Goal: Information Seeking & Learning: Learn about a topic

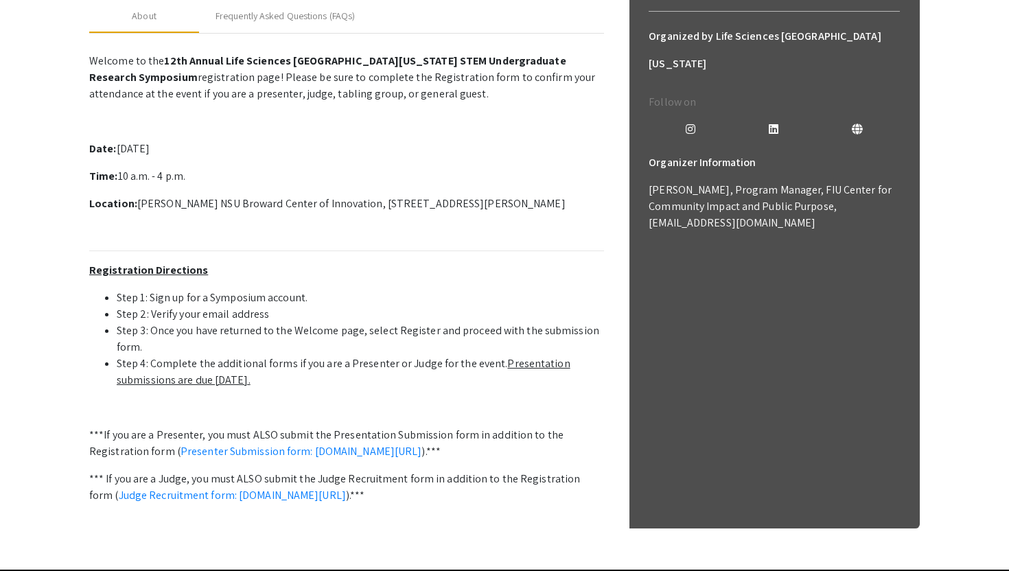
scroll to position [417, 0]
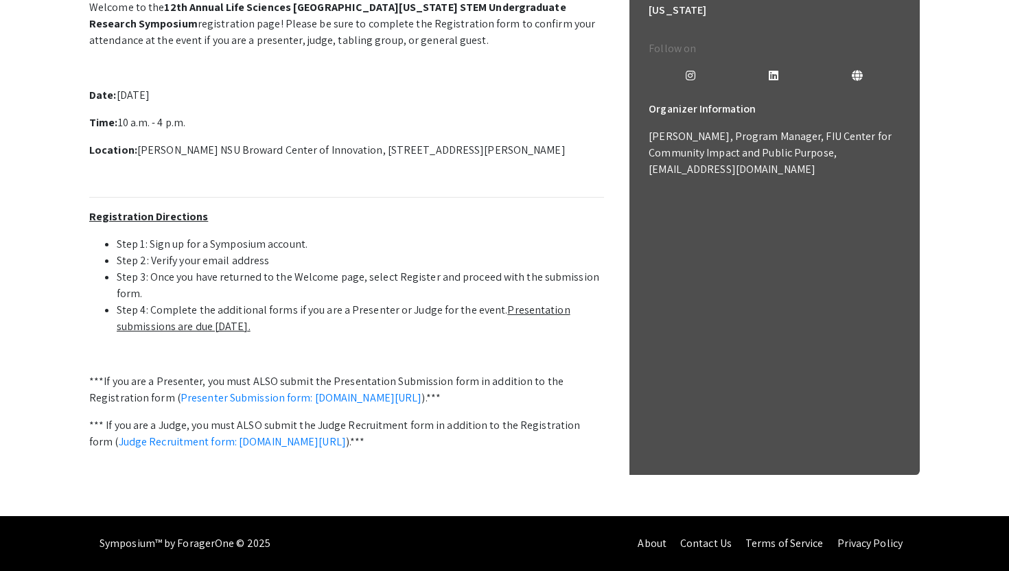
drag, startPoint x: 233, startPoint y: 314, endPoint x: 381, endPoint y: 314, distance: 148.3
click at [381, 314] on li "Step 4: Complete the additional forms if you are a Presenter or Judge for the e…" at bounding box center [361, 318] width 488 height 33
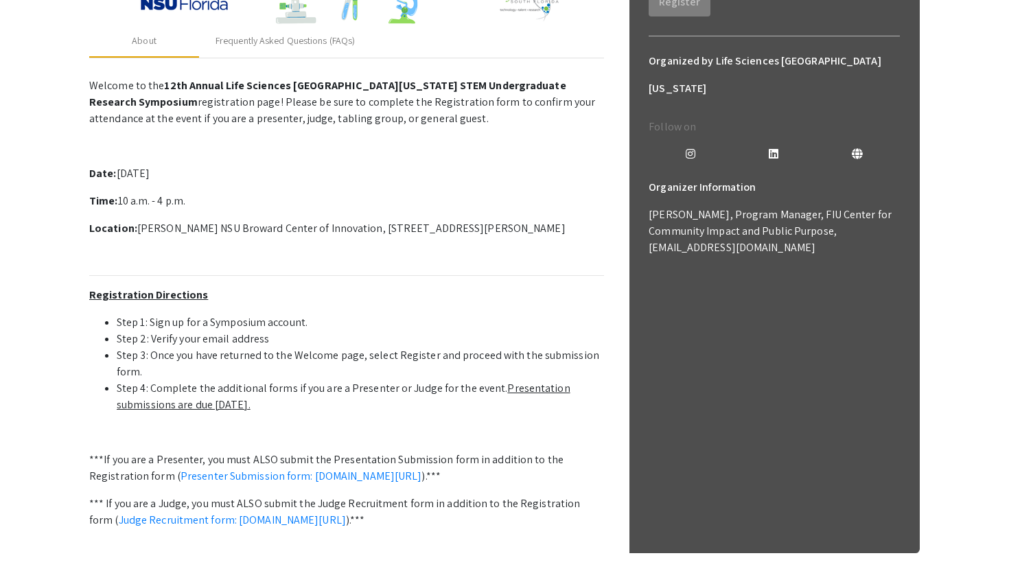
scroll to position [0, 0]
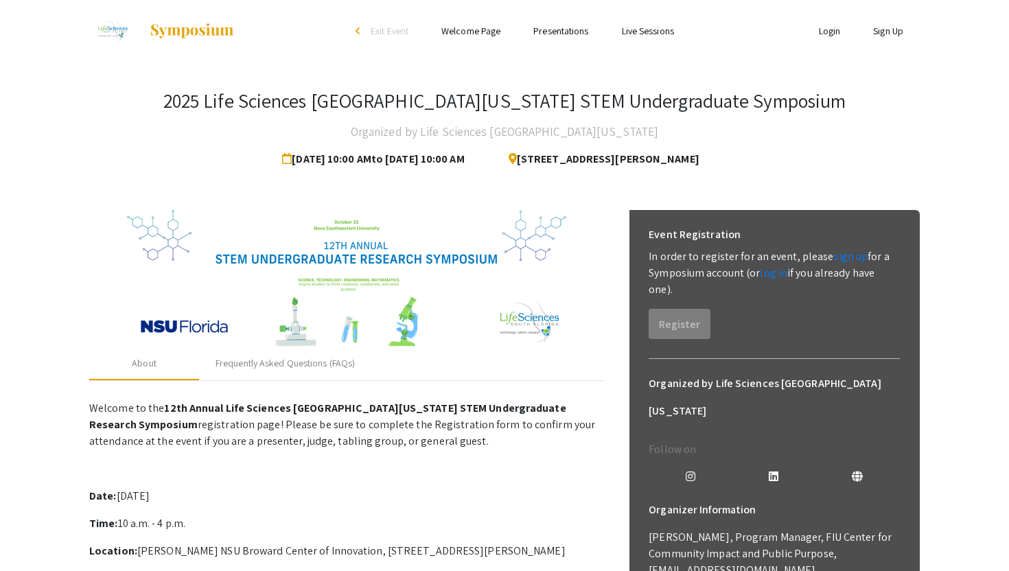
click at [558, 36] on link "Presentations" at bounding box center [561, 31] width 55 height 12
click at [552, 27] on link "Presentations" at bounding box center [561, 31] width 55 height 12
click at [552, 41] on ul "Skip navigation arrow_back_ios Exit Event Welcome Page Presentations Live Sessi…" at bounding box center [504, 31] width 274 height 62
click at [550, 34] on link "Presentations" at bounding box center [561, 31] width 55 height 12
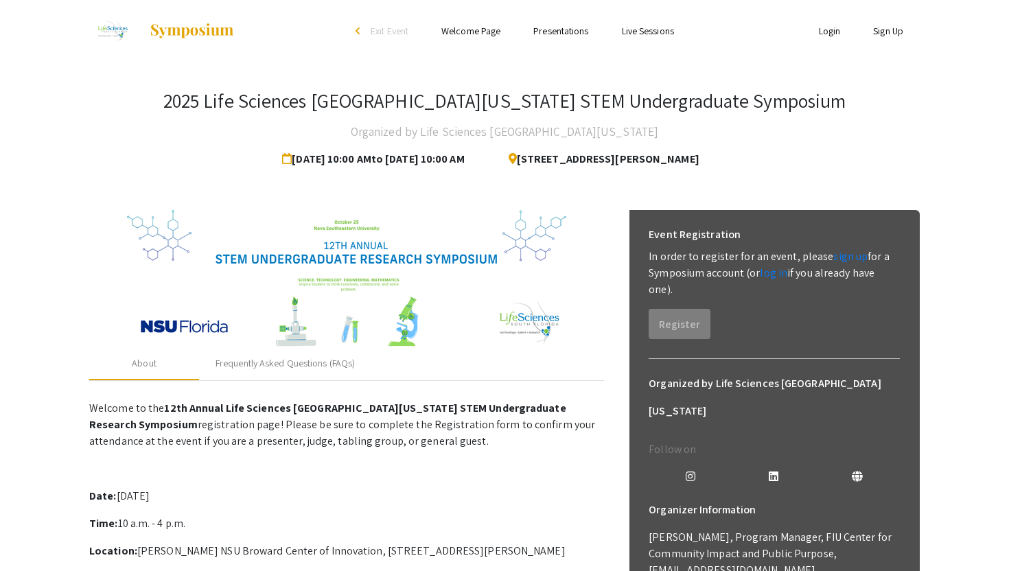
click at [549, 34] on link "Presentations" at bounding box center [561, 31] width 55 height 12
click at [559, 34] on link "Presentations" at bounding box center [561, 31] width 55 height 12
click at [559, 33] on link "Presentations" at bounding box center [561, 31] width 55 height 12
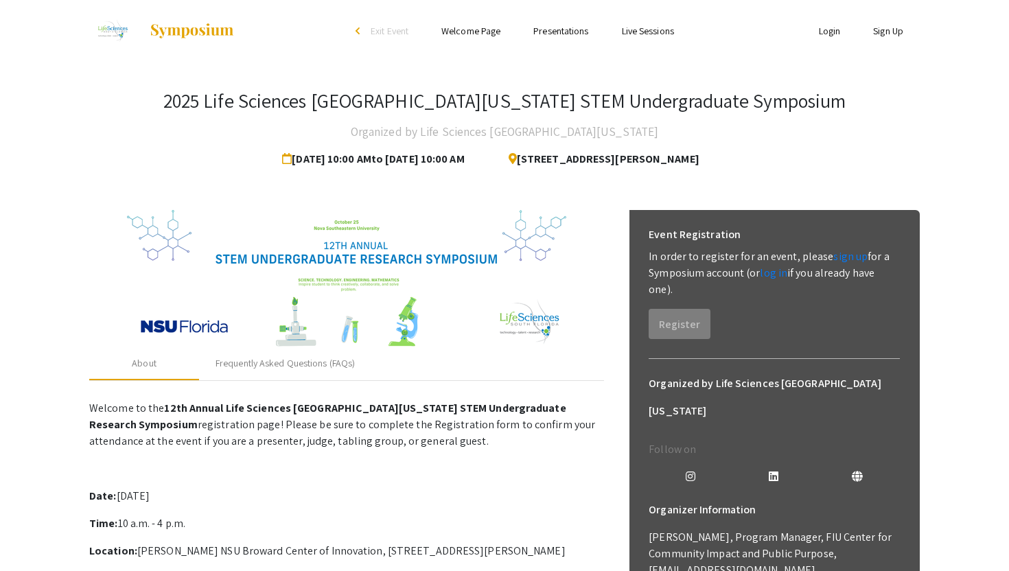
click at [559, 33] on link "Presentations" at bounding box center [561, 31] width 55 height 12
click at [566, 32] on link "Presentations" at bounding box center [561, 31] width 55 height 12
click at [353, 32] on li "arrow_back_ios Exit Event" at bounding box center [385, 31] width 79 height 16
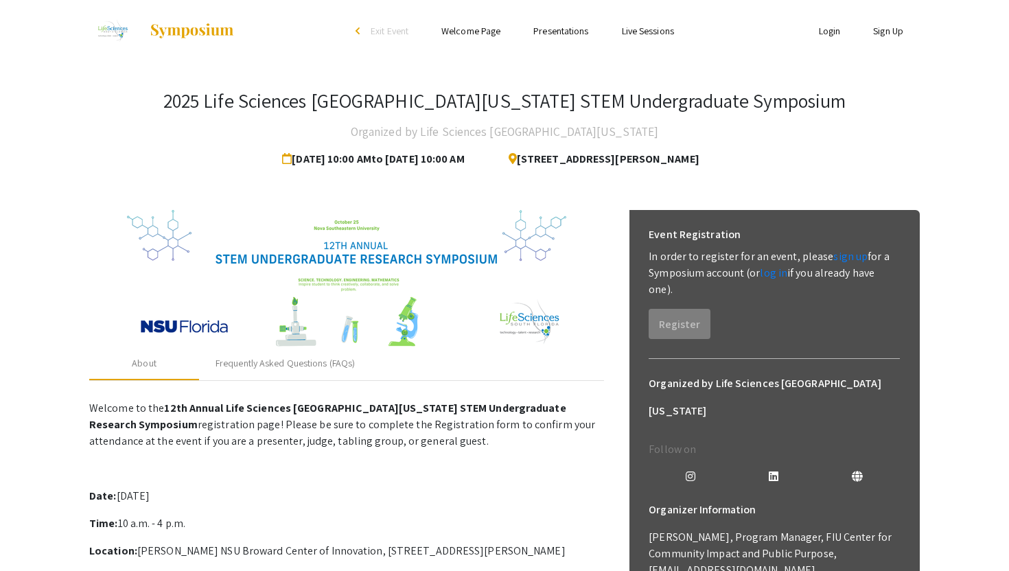
click at [563, 23] on li "Presentations" at bounding box center [561, 31] width 88 height 16
click at [563, 29] on link "Presentations" at bounding box center [561, 31] width 55 height 12
click at [563, 34] on link "Presentations" at bounding box center [561, 31] width 55 height 12
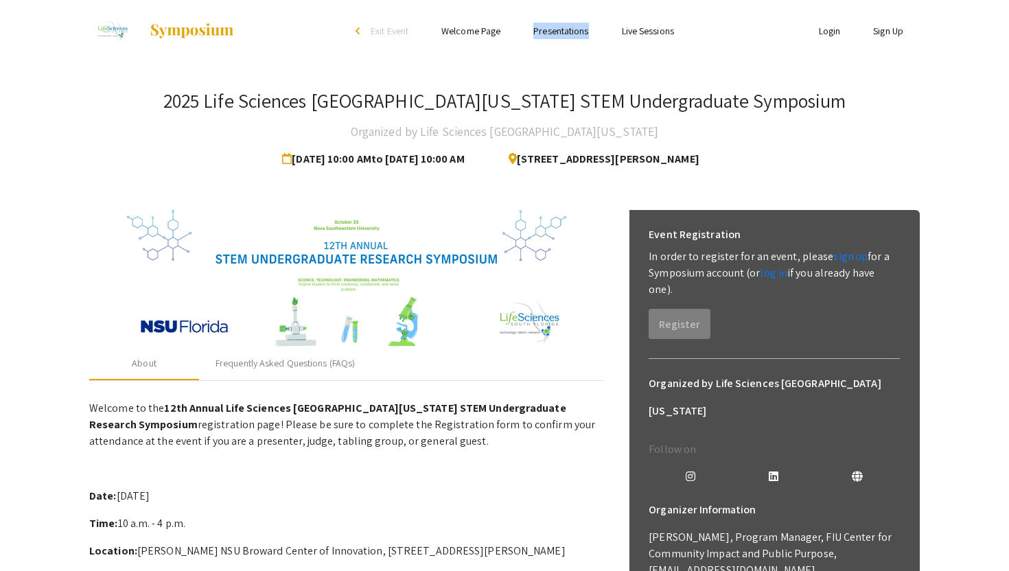
click at [563, 34] on link "Presentations" at bounding box center [561, 31] width 55 height 12
click at [570, 57] on ul "Skip navigation arrow_back_ios Exit Event Welcome Page Presentations Live Sessi…" at bounding box center [504, 31] width 274 height 62
click at [560, 32] on link "Presentations" at bounding box center [561, 31] width 55 height 12
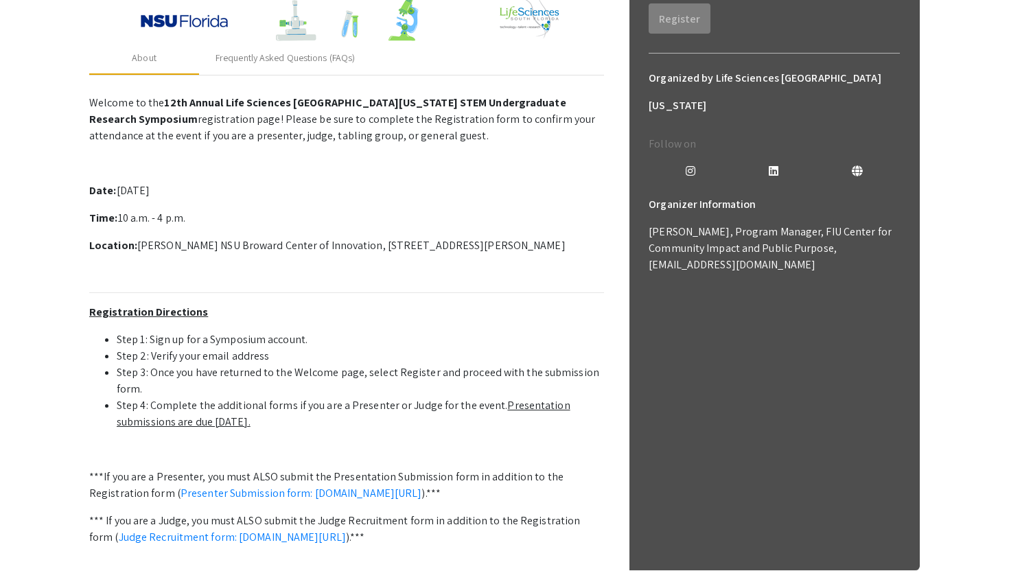
scroll to position [289, 0]
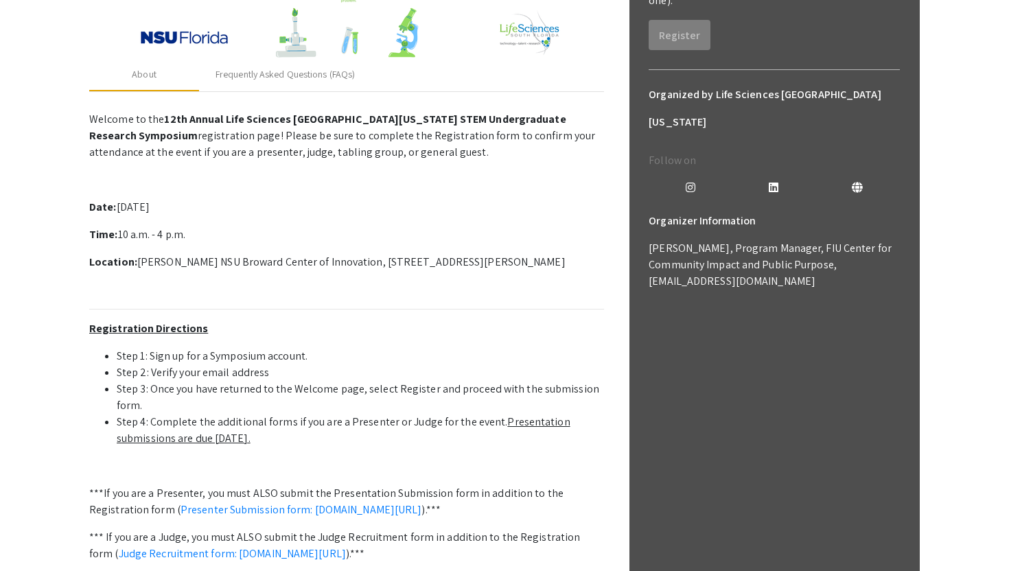
click at [273, 92] on mat-tab-group "About Frequently Asked Questions (FAQs) Welcome to the 12th Annual Life Science…" at bounding box center [346, 343] width 515 height 570
click at [264, 75] on div "Frequently Asked Questions (FAQs)" at bounding box center [285, 74] width 139 height 14
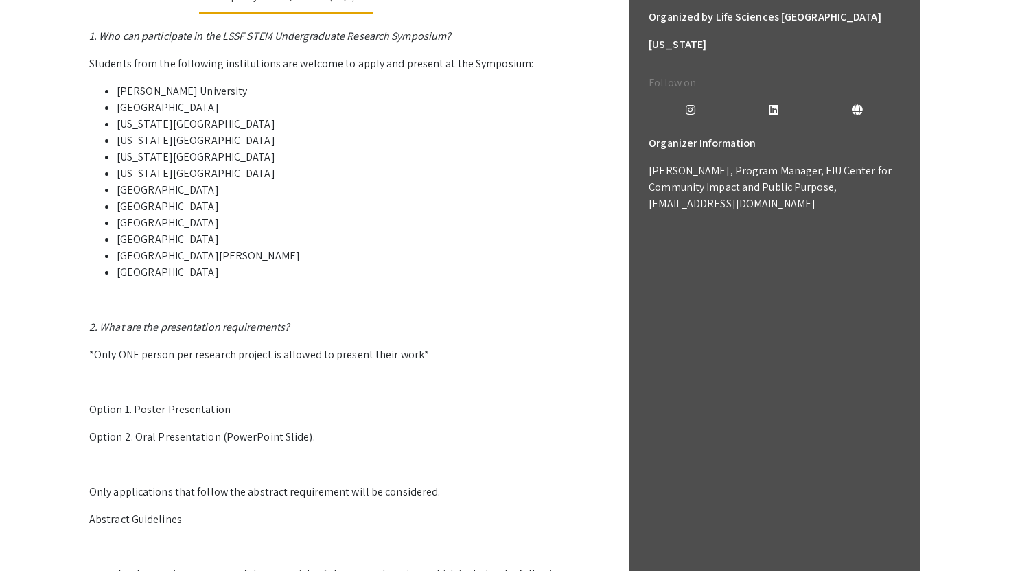
scroll to position [461, 0]
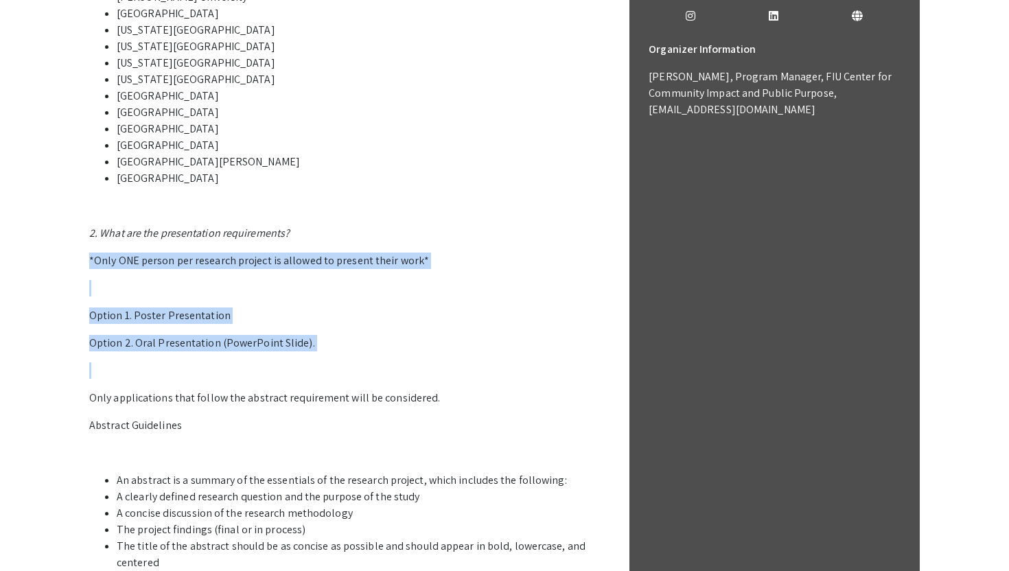
drag, startPoint x: 84, startPoint y: 257, endPoint x: 383, endPoint y: 358, distance: 315.3
click at [383, 358] on div "2025 Life Sciences South Florida STEM Undergraduate Symposium Organized by Life…" at bounding box center [504, 174] width 851 height 1146
copy p "*Only ONE person per research project is allowed to present their work* Option …"
click at [383, 358] on p "1. Who can participate in the LSSF STEM Undergraduate Research Symposium? Stude…" at bounding box center [346, 335] width 515 height 802
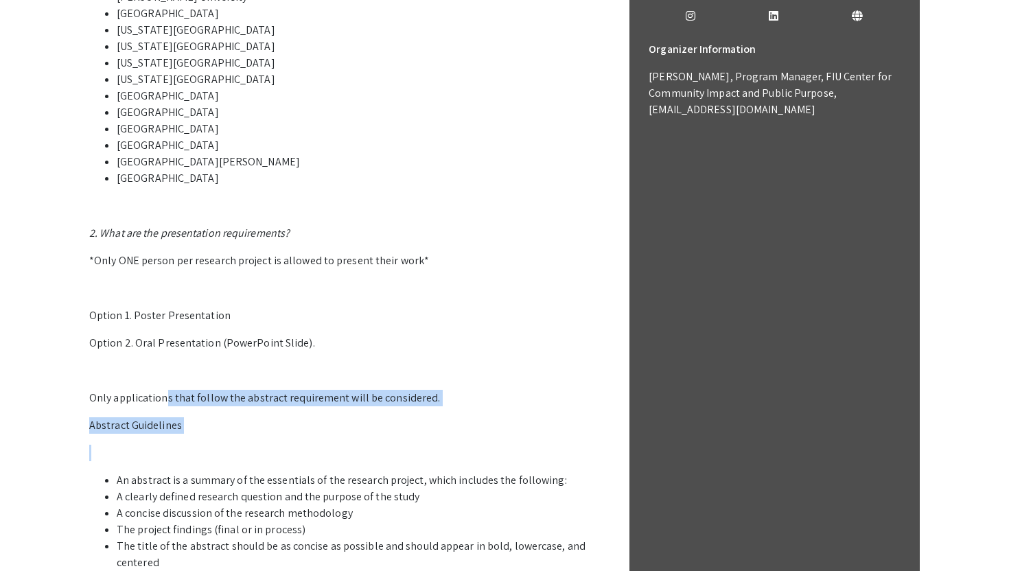
drag, startPoint x: 163, startPoint y: 392, endPoint x: 169, endPoint y: 437, distance: 45.0
click at [169, 437] on p "1. Who can participate in the LSSF STEM Undergraduate Research Symposium? Stude…" at bounding box center [346, 335] width 515 height 802
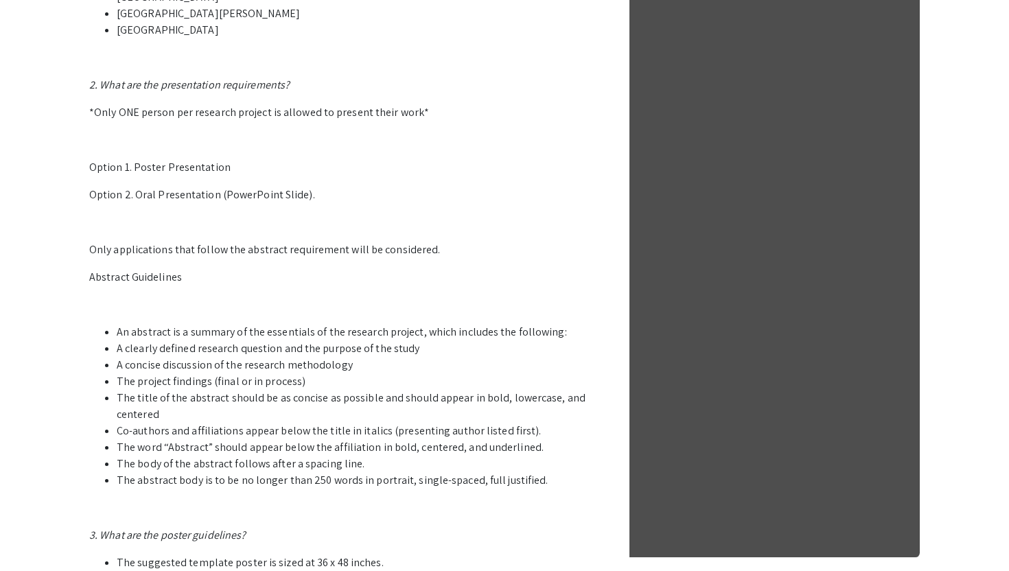
scroll to position [663, 0]
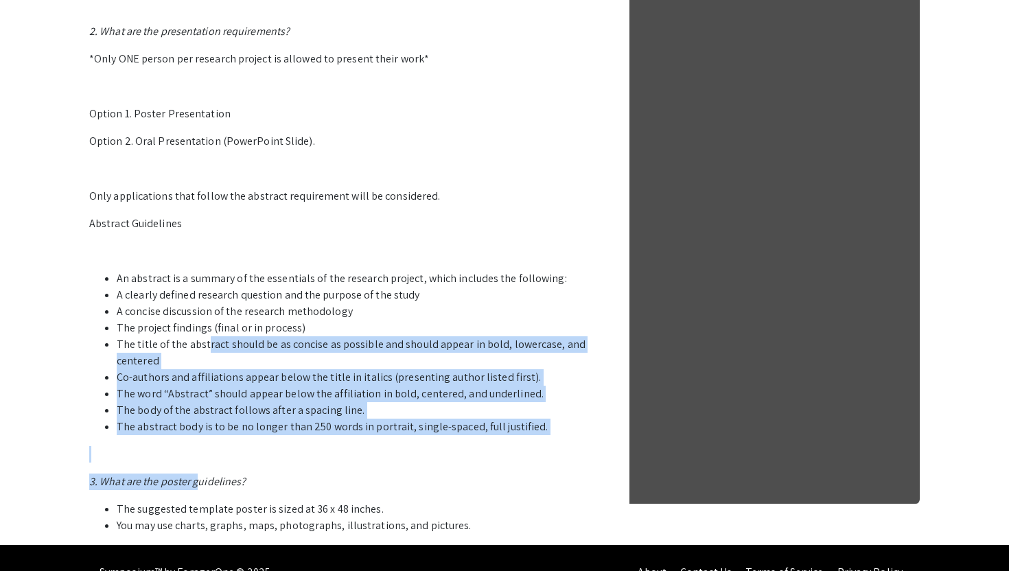
drag, startPoint x: 205, startPoint y: 350, endPoint x: 197, endPoint y: 480, distance: 130.0
click at [197, 480] on p "1. Who can participate in the LSSF STEM Undergraduate Research Symposium? Stude…" at bounding box center [346, 133] width 515 height 802
click at [197, 480] on em "3. What are the poster guidelines?" at bounding box center [167, 481] width 157 height 14
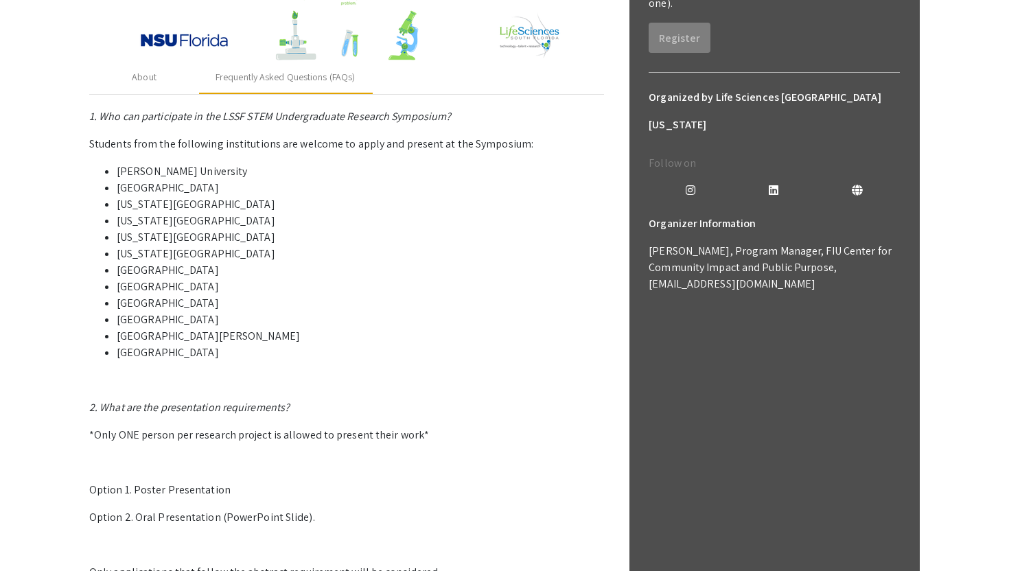
scroll to position [0, 0]
